Goal: Task Accomplishment & Management: Complete application form

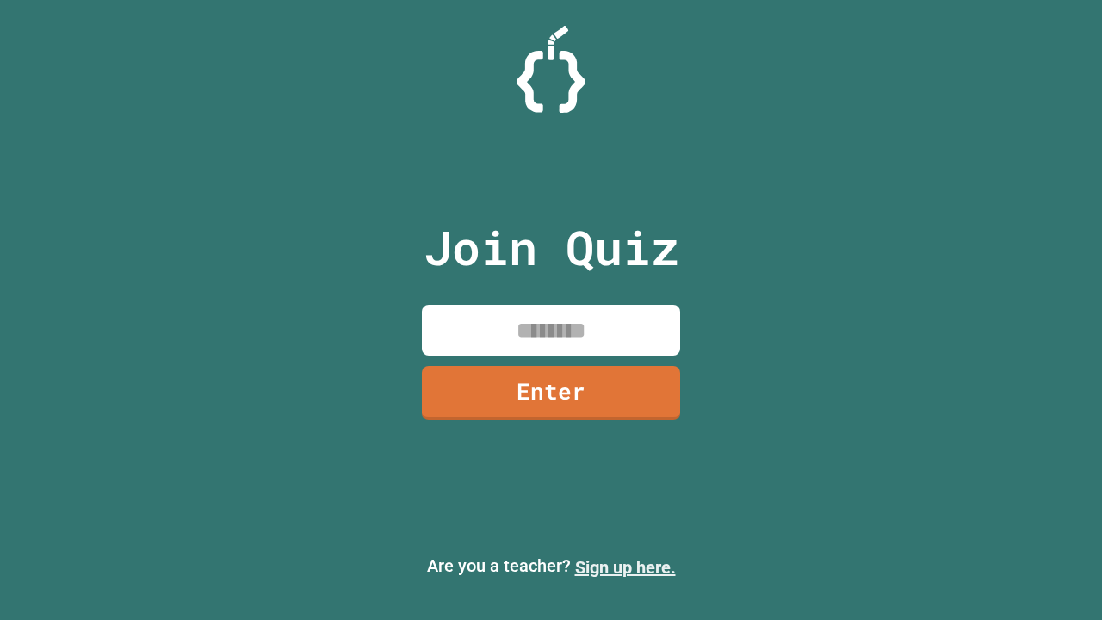
click at [625, 568] on link "Sign up here." at bounding box center [625, 567] width 101 height 21
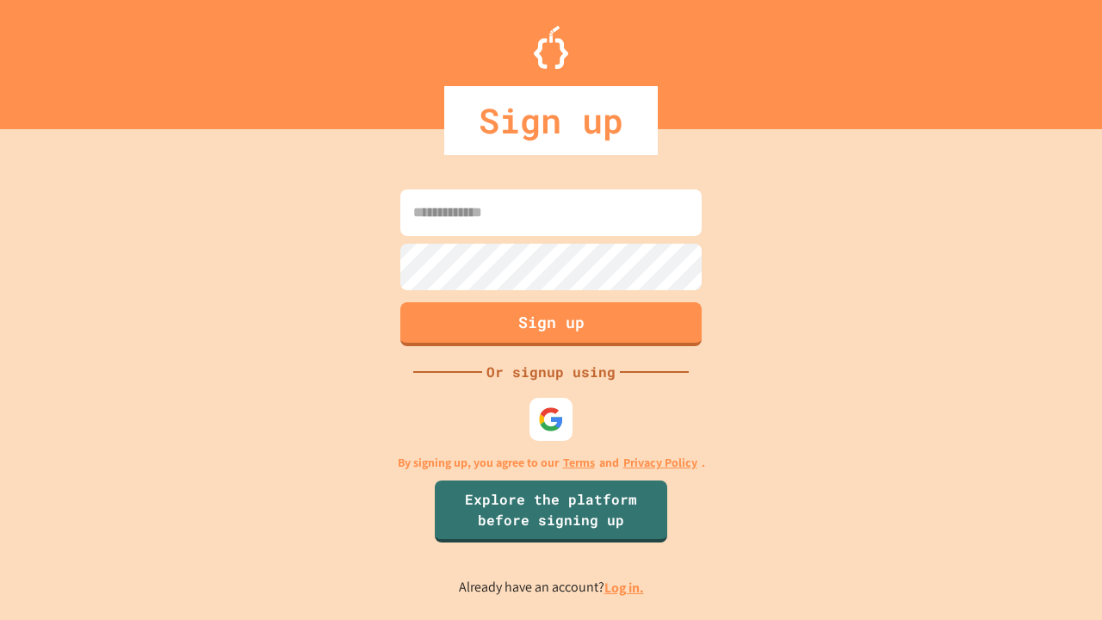
click at [625, 587] on link "Log in." at bounding box center [625, 588] width 40 height 18
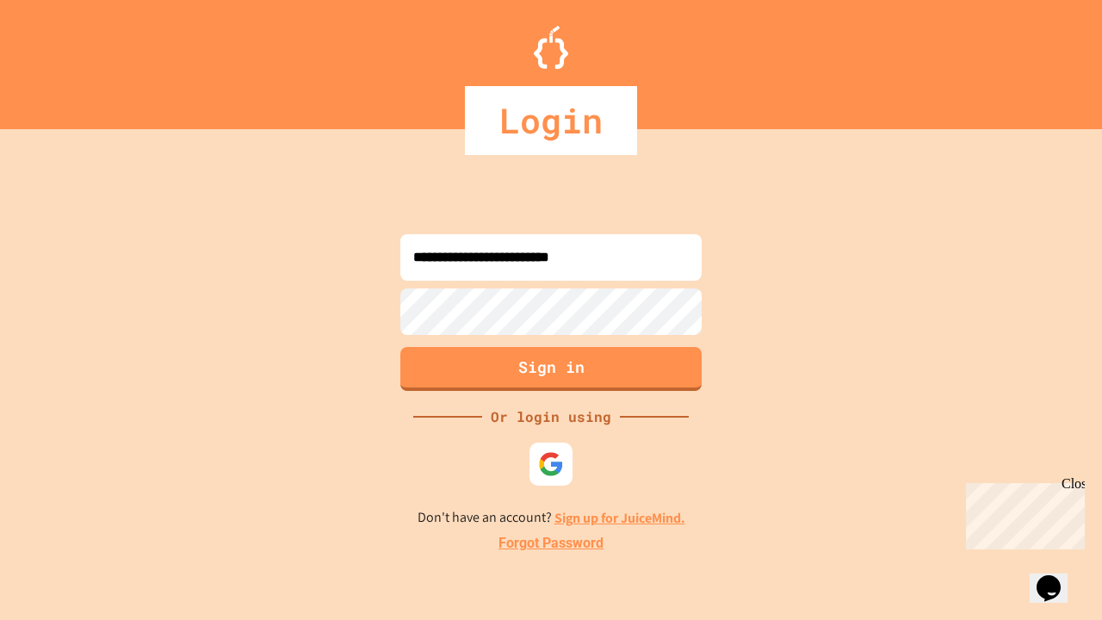
type input "**********"
